Goal: Communication & Community: Answer question/provide support

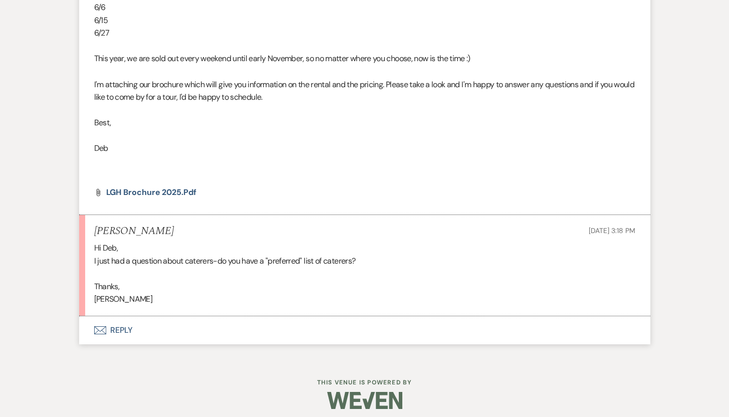
scroll to position [751, 0]
click at [122, 327] on button "Envelope Reply" at bounding box center [364, 330] width 571 height 28
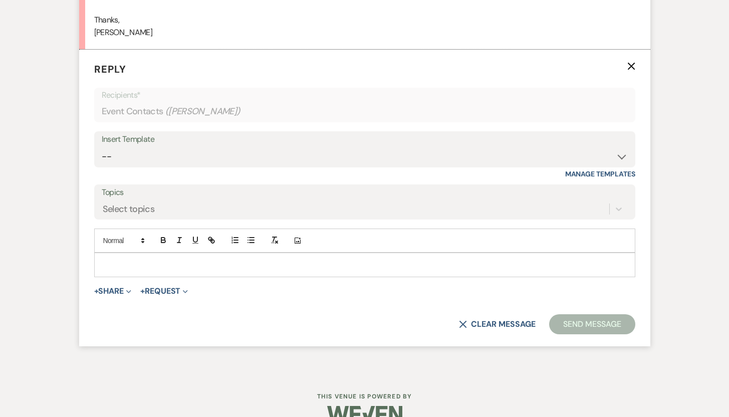
scroll to position [1038, 0]
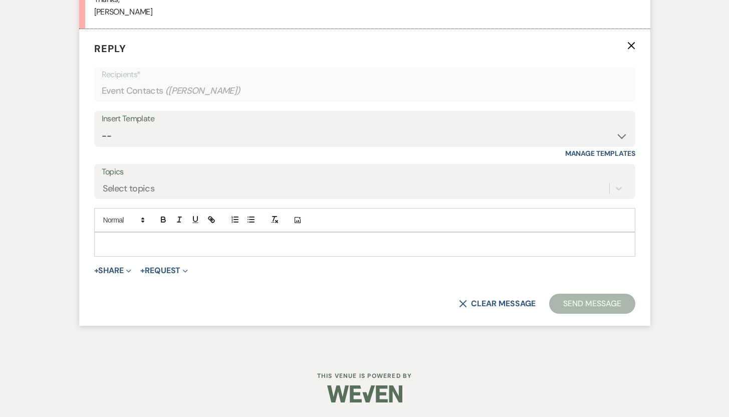
click at [164, 241] on p at bounding box center [364, 244] width 525 height 11
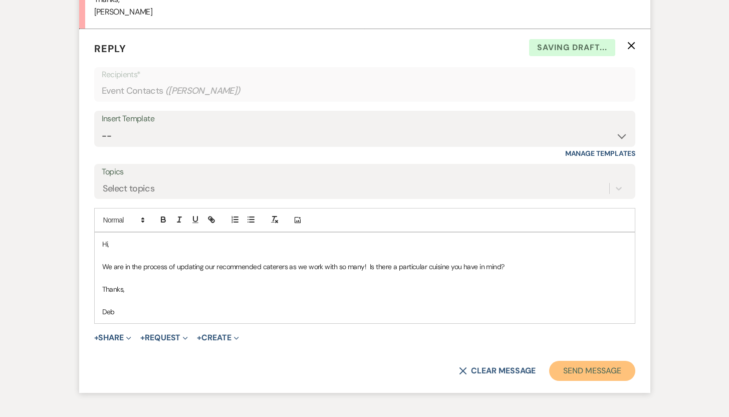
click at [583, 368] on button "Send Message" at bounding box center [592, 371] width 86 height 20
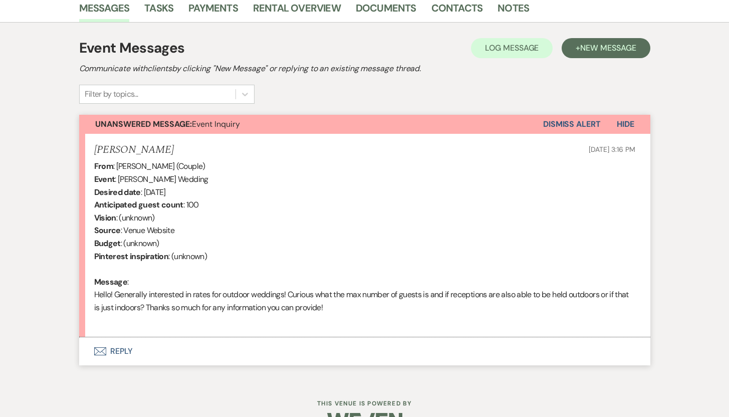
scroll to position [278, 0]
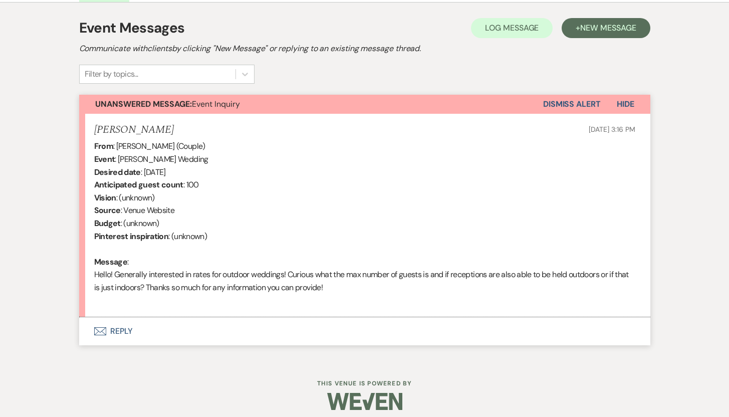
click at [123, 330] on button "Envelope Reply" at bounding box center [364, 331] width 571 height 28
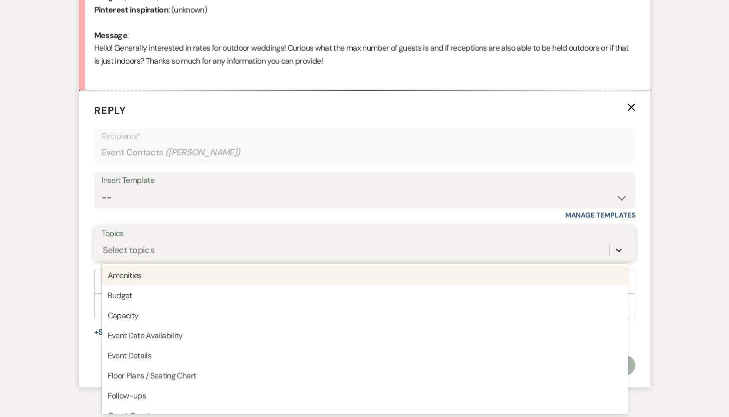
click at [617, 260] on div "option Amenities focused, 1 of 20. 20 results available. Use Up and Down to cho…" at bounding box center [365, 250] width 526 height 19
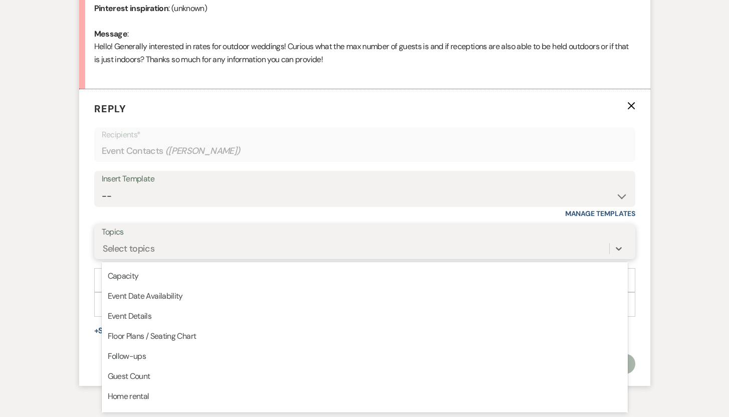
scroll to position [43, 0]
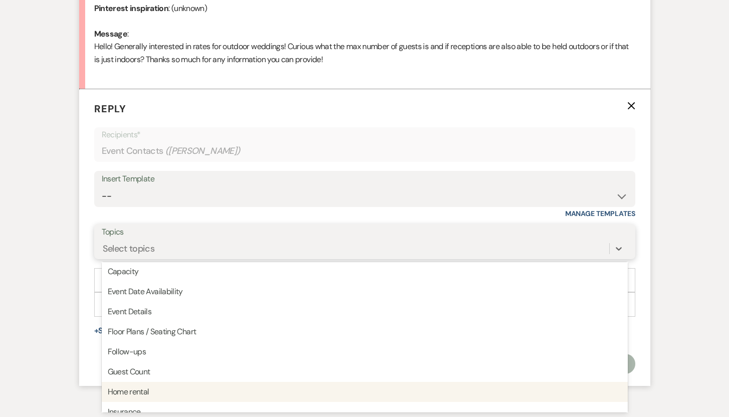
click at [129, 392] on div "Home rental" at bounding box center [365, 392] width 526 height 20
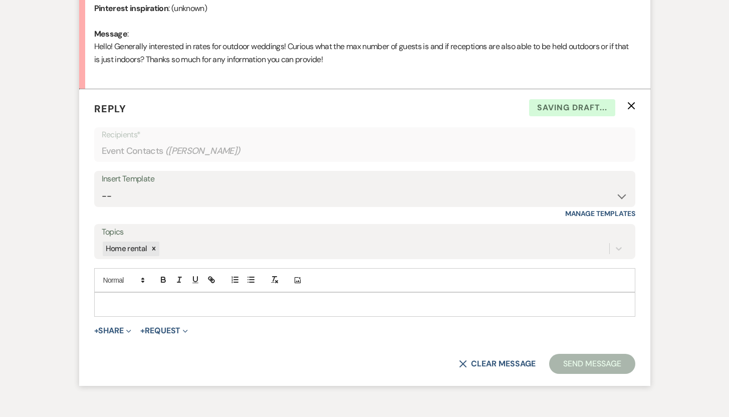
click at [130, 302] on p at bounding box center [364, 304] width 525 height 11
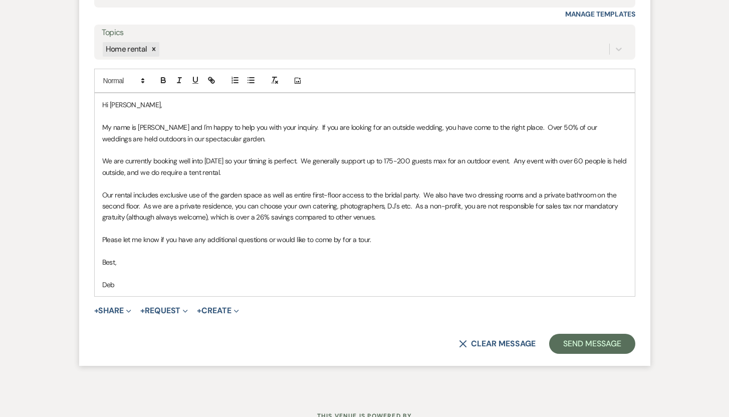
scroll to position [706, 0]
click at [593, 340] on button "Send Message" at bounding box center [592, 343] width 86 height 20
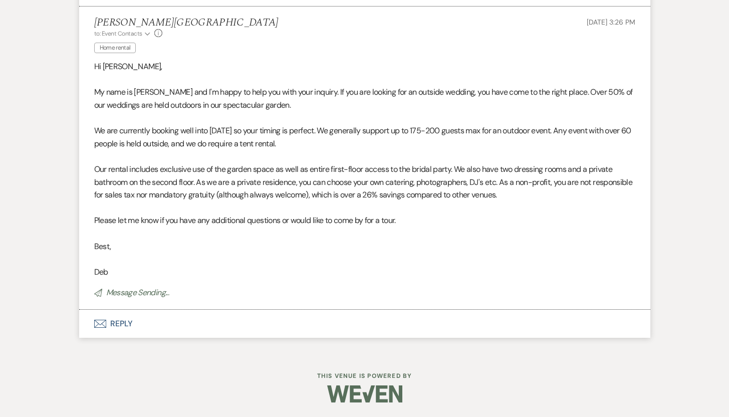
scroll to position [568, 0]
